Goal: Transaction & Acquisition: Purchase product/service

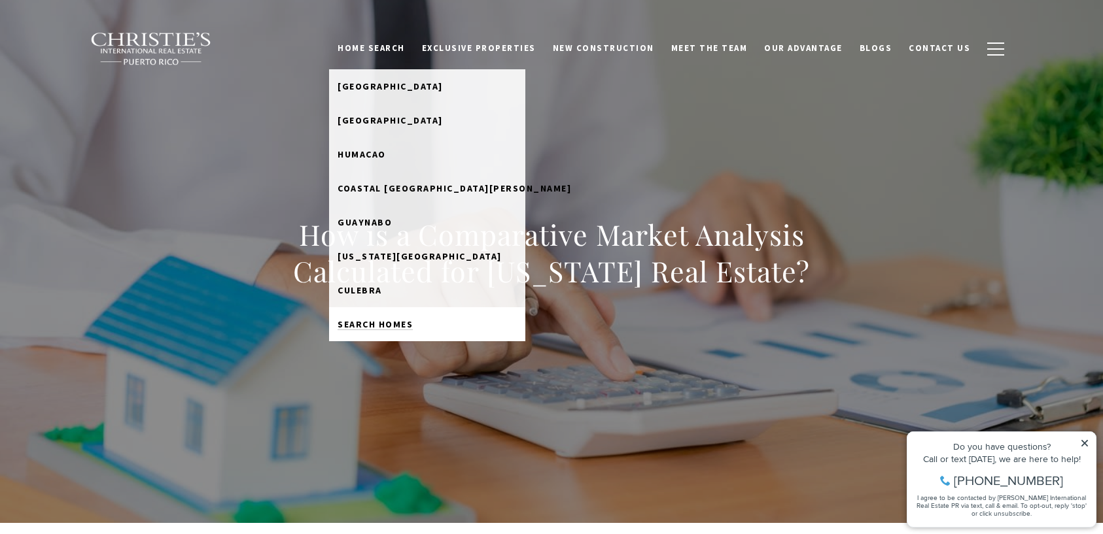
click at [398, 328] on span "Search Homes" at bounding box center [374, 325] width 75 height 12
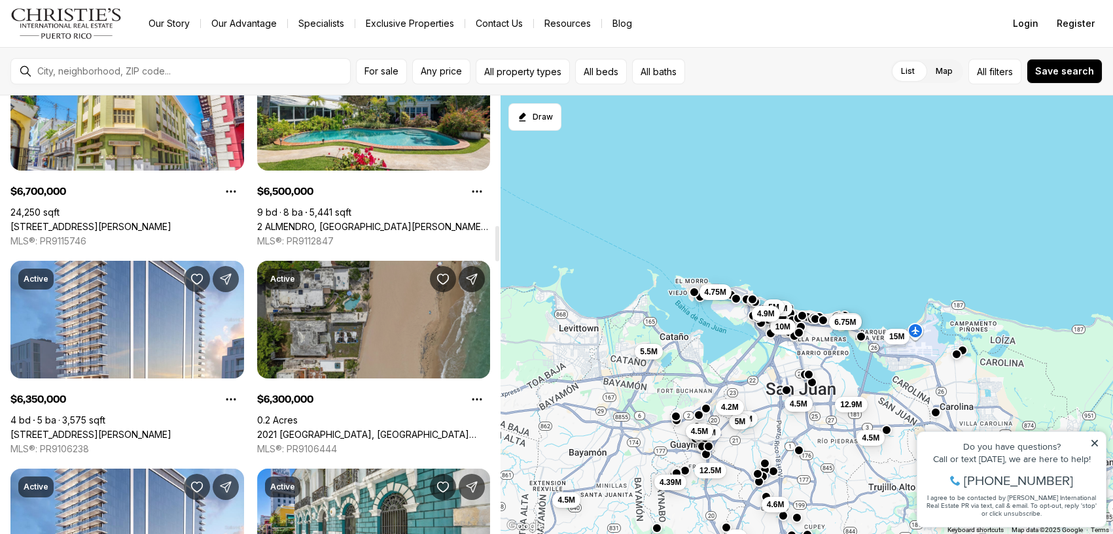
scroll to position [1595, 0]
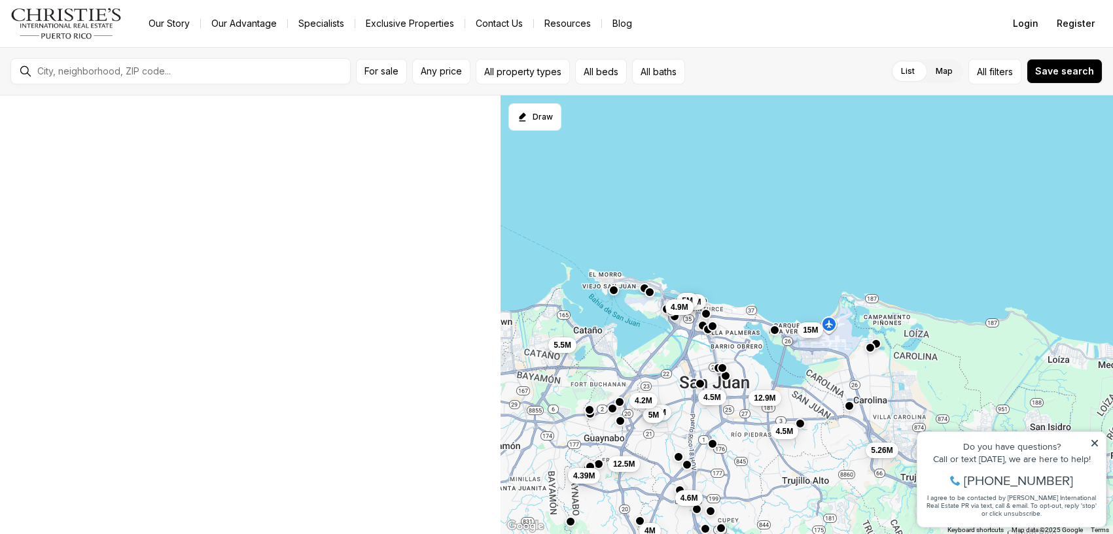
scroll to position [133, 0]
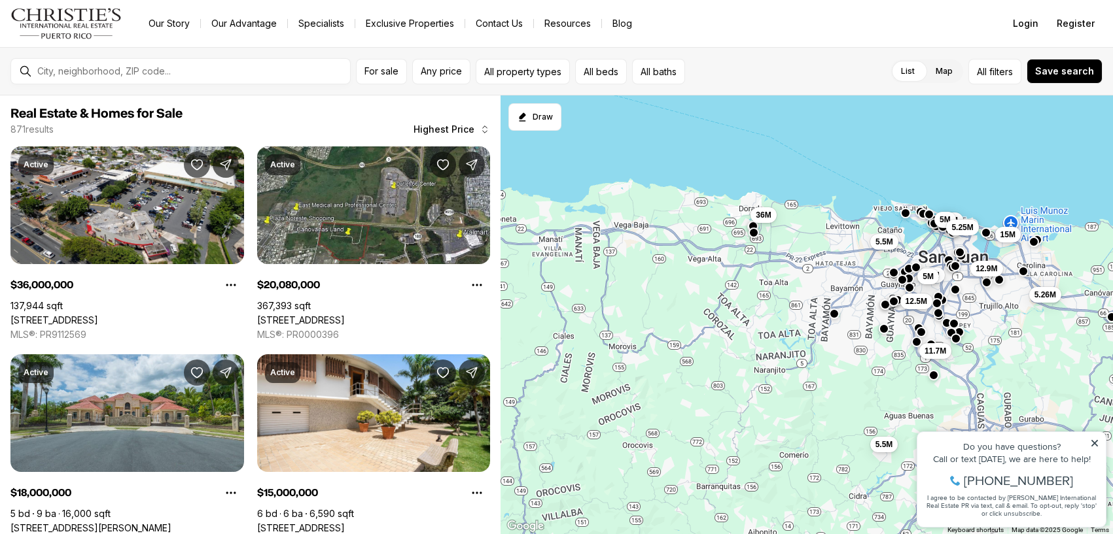
drag, startPoint x: 559, startPoint y: 454, endPoint x: 805, endPoint y: 379, distance: 257.2
click at [805, 379] on div "7.2M 5M 12.9M 15M 5.26M 12.5M 10M 5M 5.5M 20.08M 5.25M 12.95M 9M 4.99M 4.99M 12…" at bounding box center [806, 315] width 612 height 440
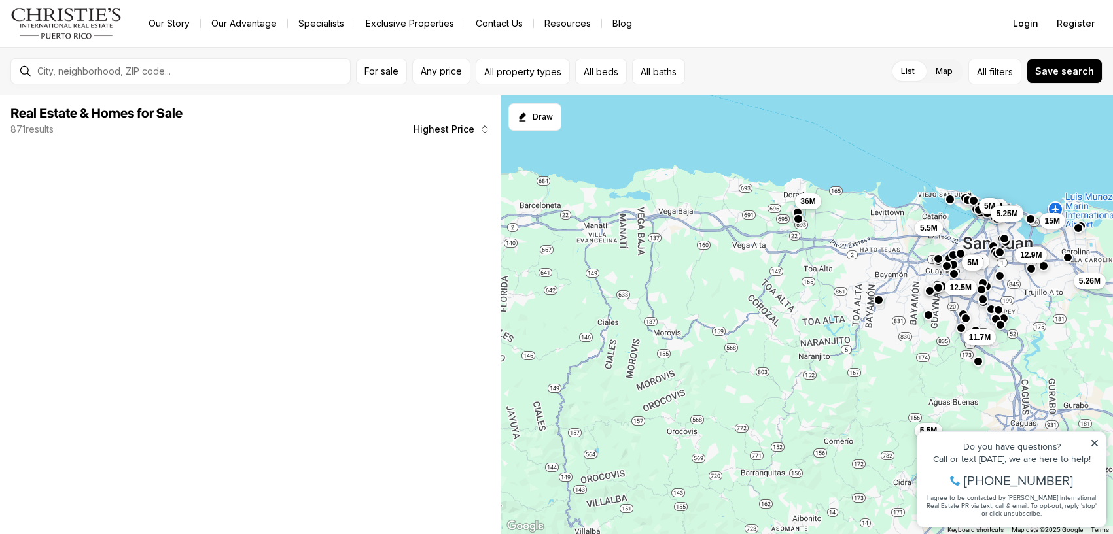
drag, startPoint x: 655, startPoint y: 403, endPoint x: 839, endPoint y: 364, distance: 187.8
click at [842, 363] on div "7.2M 5M 12.9M 15M 5.26M 12.5M 10M 5M 5.5M 5.25M 36M 5.5M 11.7M" at bounding box center [806, 315] width 612 height 440
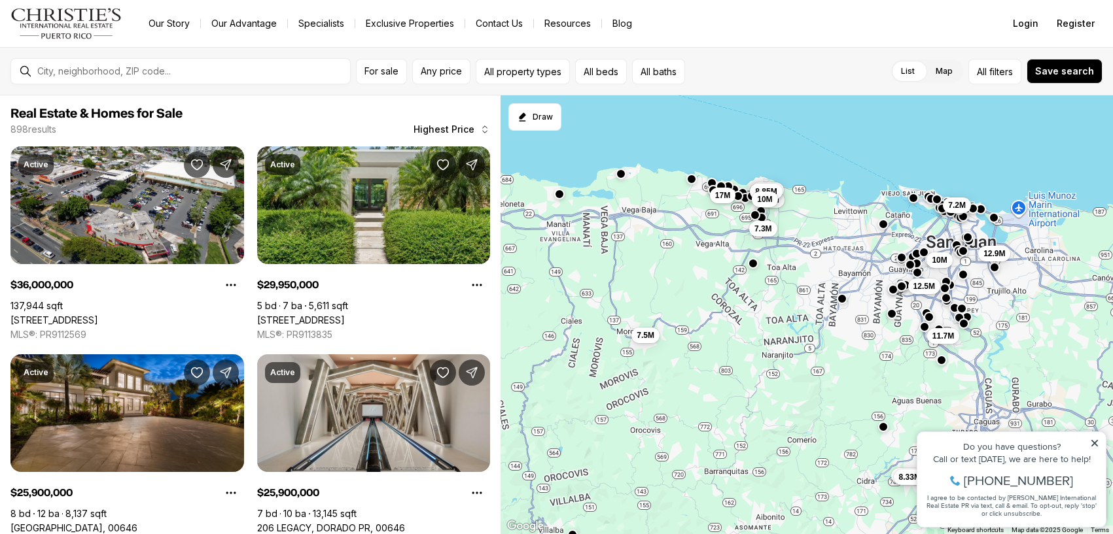
drag, startPoint x: 841, startPoint y: 344, endPoint x: 719, endPoint y: 352, distance: 121.9
click at [719, 352] on div "7.2M 12.9M 12.5M 10M 36M 11.7M 21M 8.85M 8.85M 17M 10M 7.5M 7.3M 7.63M 8.33M" at bounding box center [806, 315] width 612 height 440
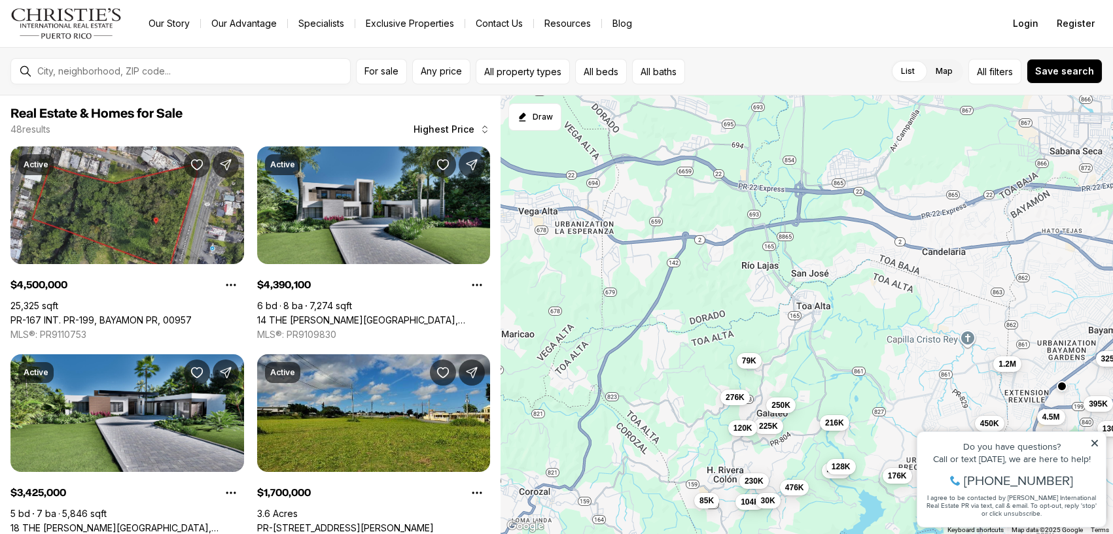
drag, startPoint x: 671, startPoint y: 280, endPoint x: 817, endPoint y: 537, distance: 295.5
click at [817, 534] on html "Go to: Homepage Our Story Our Advantage Specialists Exclusive Properties Contac…" at bounding box center [556, 267] width 1113 height 534
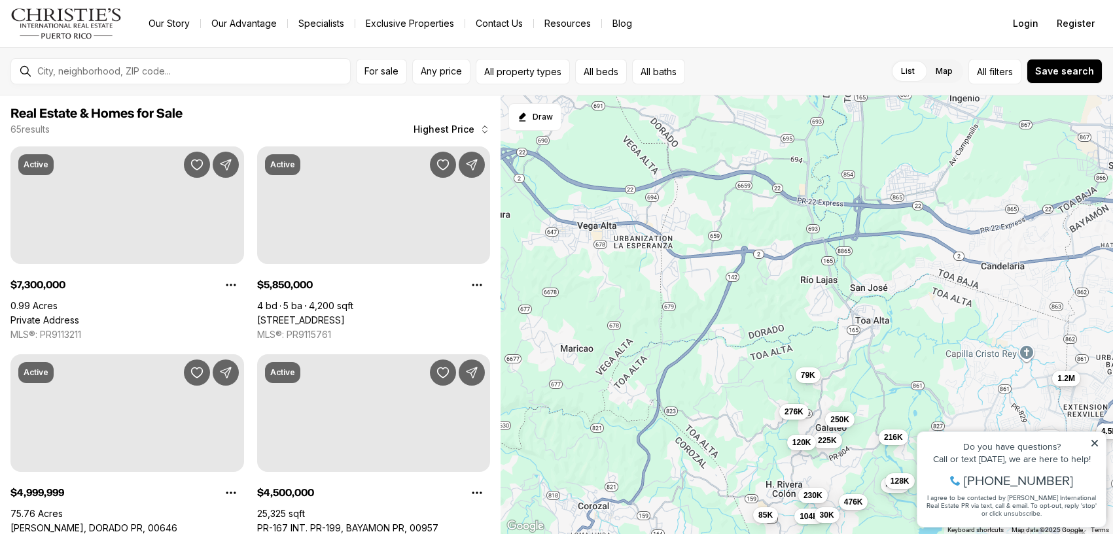
drag, startPoint x: 582, startPoint y: 366, endPoint x: 768, endPoint y: 391, distance: 187.4
click at [768, 391] on div "4.5M 1.2M 276K 230K 450K 243K 395K 225K 250K 480K 216K 325K 340K 476K 325K 176K…" at bounding box center [806, 315] width 612 height 440
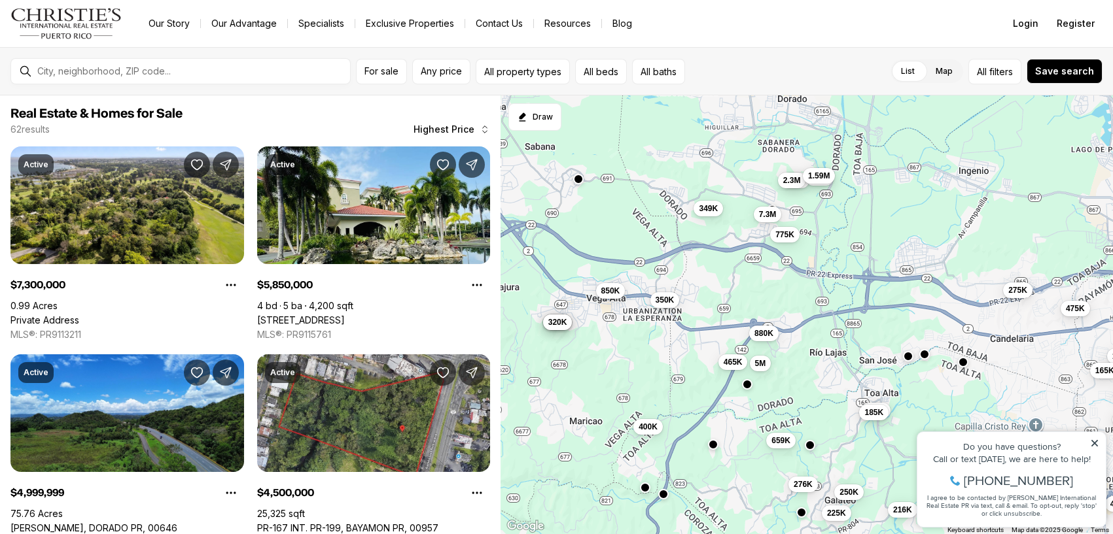
drag, startPoint x: 683, startPoint y: 199, endPoint x: 693, endPoint y: 274, distance: 75.2
click at [693, 274] on div "4.5M 1.2M 276K 230K 450K 243K 225K 250K 480K 216K 340K 476K 176K 7.3M 5M 880K 8…" at bounding box center [806, 315] width 612 height 440
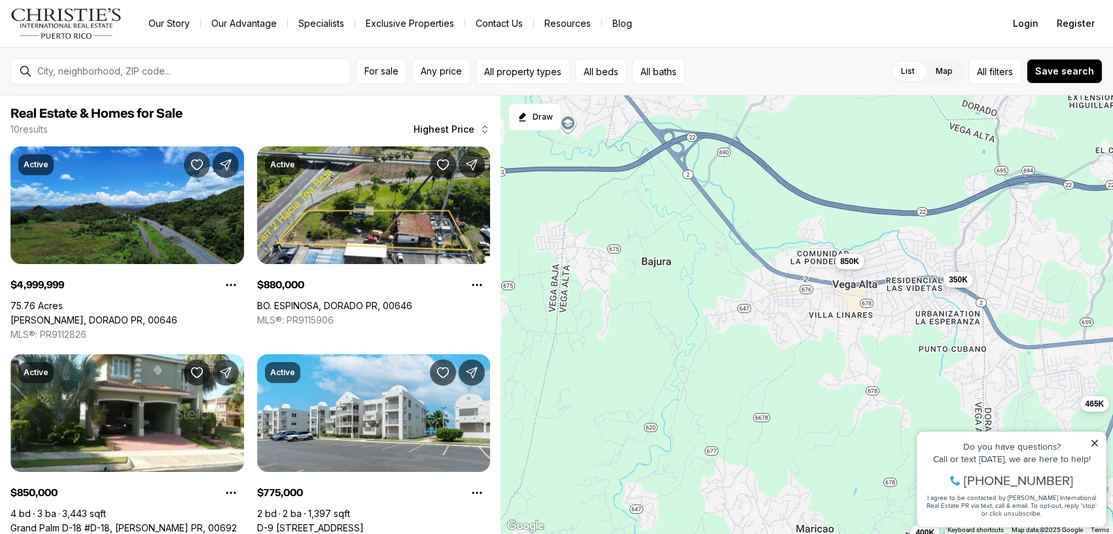
drag, startPoint x: 640, startPoint y: 309, endPoint x: 915, endPoint y: 320, distance: 274.9
click at [915, 320] on div "5M 880K 850K 775K 465K 400K 350K 330K 185K 59K" at bounding box center [806, 315] width 612 height 440
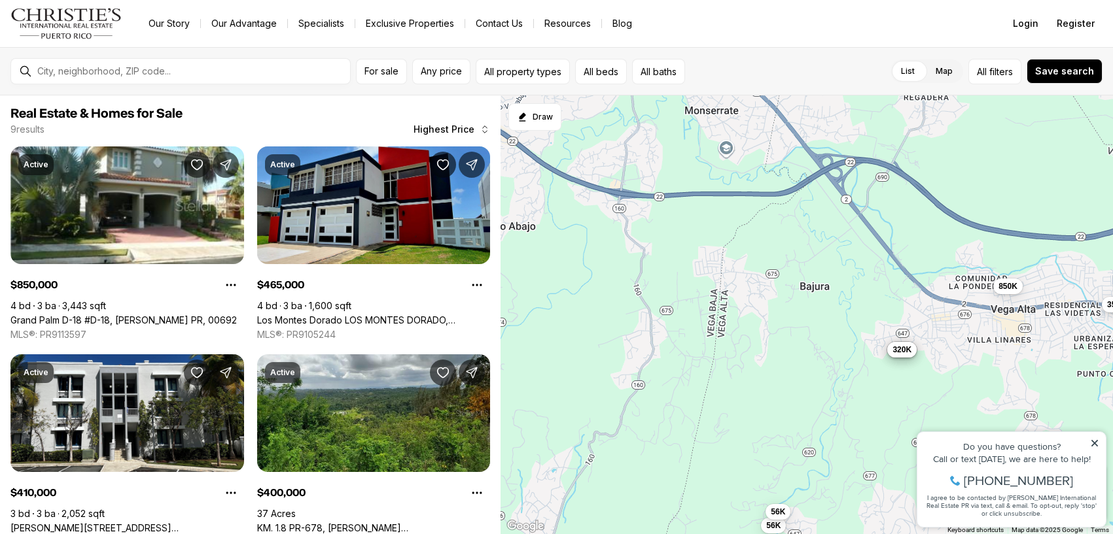
drag, startPoint x: 650, startPoint y: 304, endPoint x: 806, endPoint y: 330, distance: 157.7
click at [806, 330] on div "850K 465K 400K 350K 410K 380K 320K 56K 56K" at bounding box center [806, 315] width 612 height 440
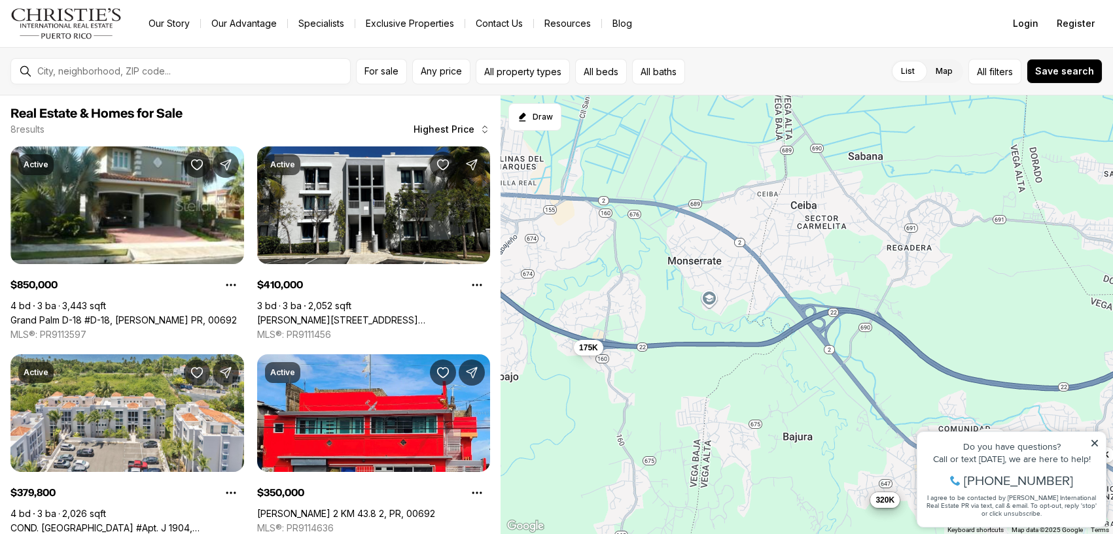
drag, startPoint x: 699, startPoint y: 243, endPoint x: 682, endPoint y: 397, distance: 154.6
click at [682, 397] on div "850K 350K 410K 380K 320K 56K 56K 175K" at bounding box center [806, 315] width 612 height 440
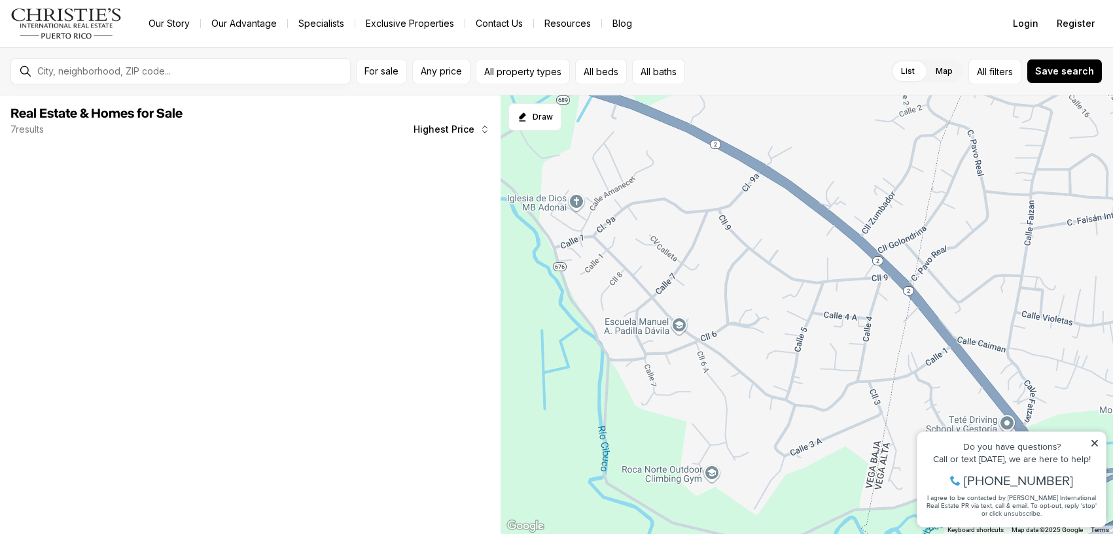
drag, startPoint x: 718, startPoint y: 226, endPoint x: 716, endPoint y: 343, distance: 117.8
click at [716, 343] on div at bounding box center [806, 315] width 612 height 440
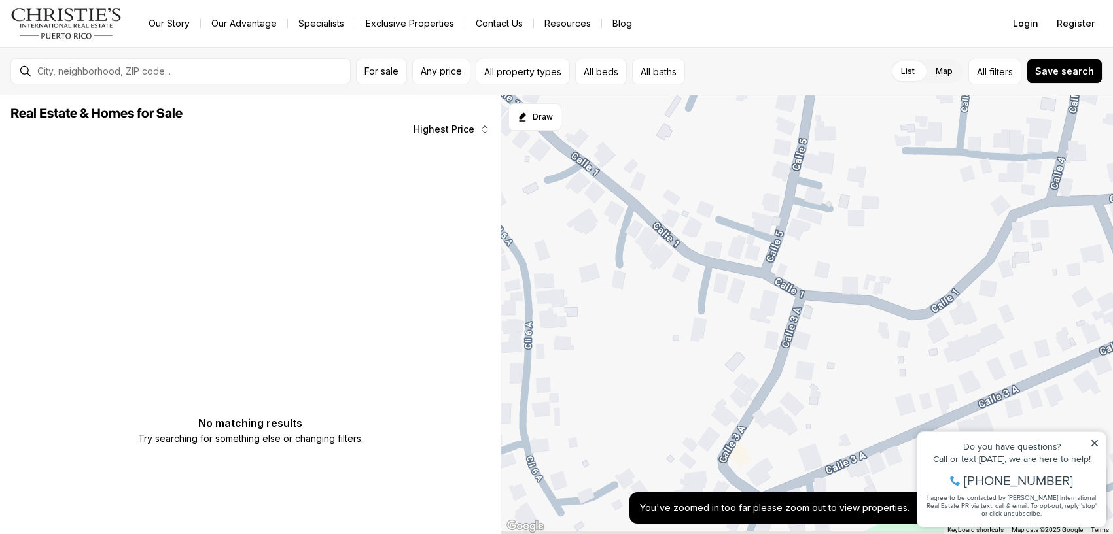
drag, startPoint x: 822, startPoint y: 394, endPoint x: 804, endPoint y: 205, distance: 189.8
click at [806, 205] on div at bounding box center [806, 315] width 612 height 440
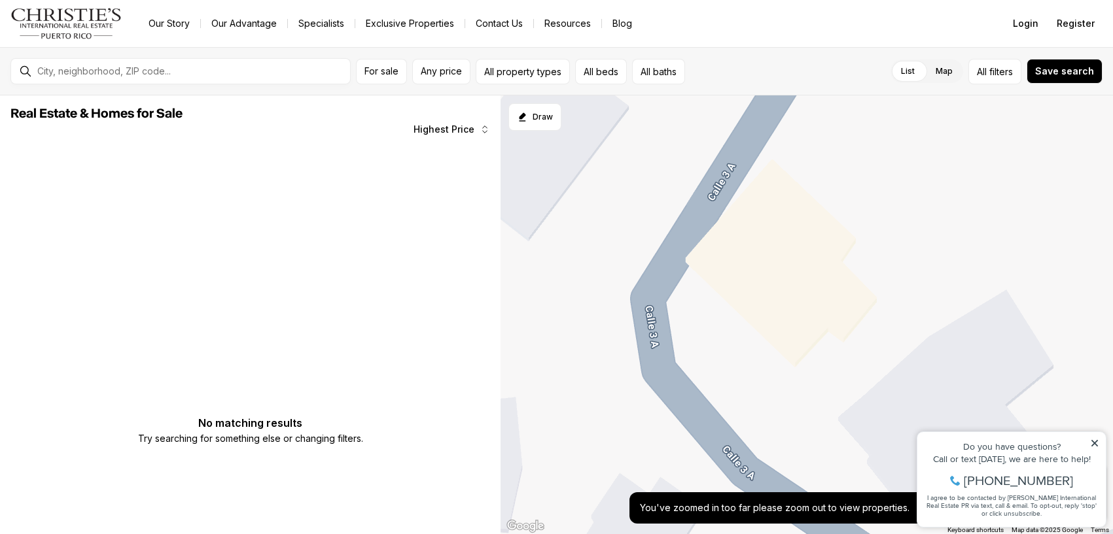
drag, startPoint x: 829, startPoint y: 427, endPoint x: 885, endPoint y: 421, distance: 56.6
click at [885, 421] on div at bounding box center [806, 315] width 612 height 440
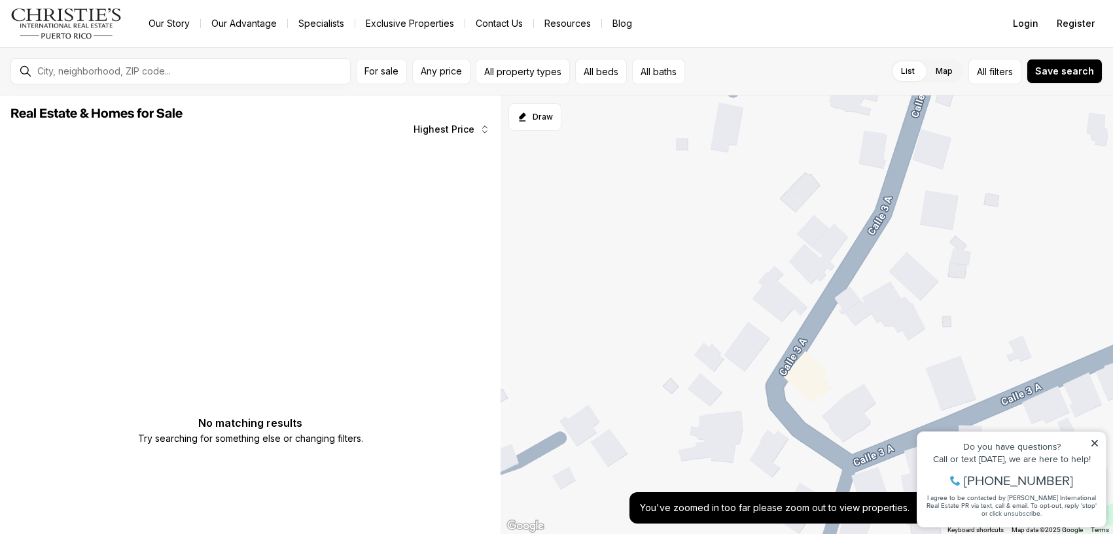
click at [808, 383] on div at bounding box center [806, 315] width 612 height 440
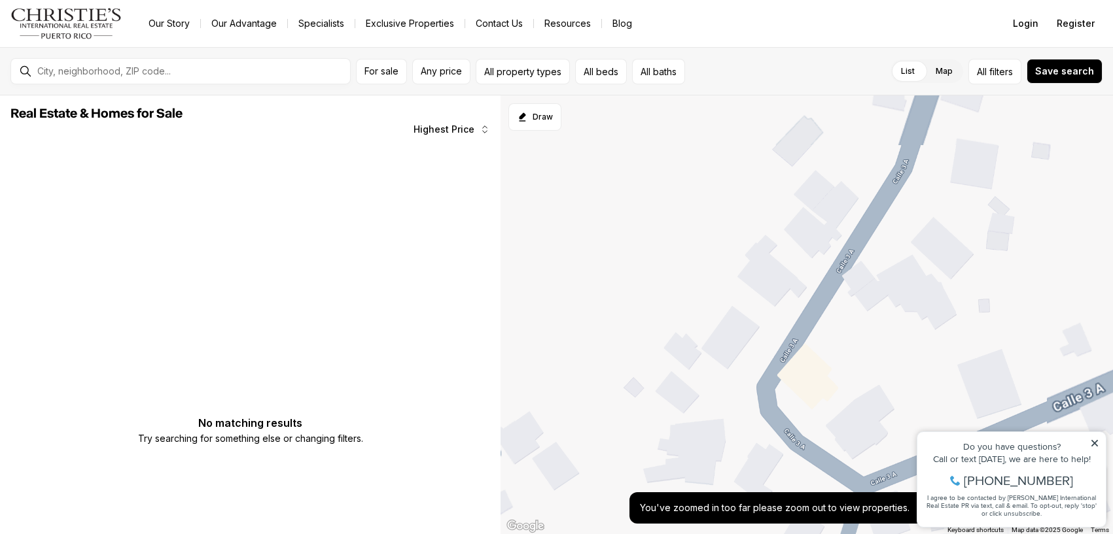
click at [808, 383] on div at bounding box center [806, 315] width 612 height 440
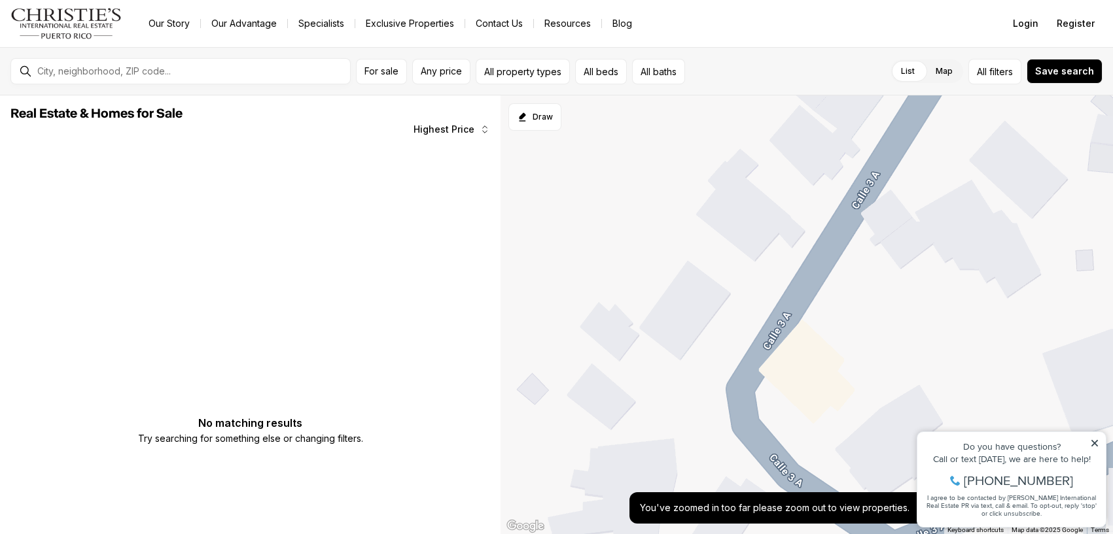
click at [808, 383] on div at bounding box center [806, 315] width 612 height 440
